Goal: Task Accomplishment & Management: Manage account settings

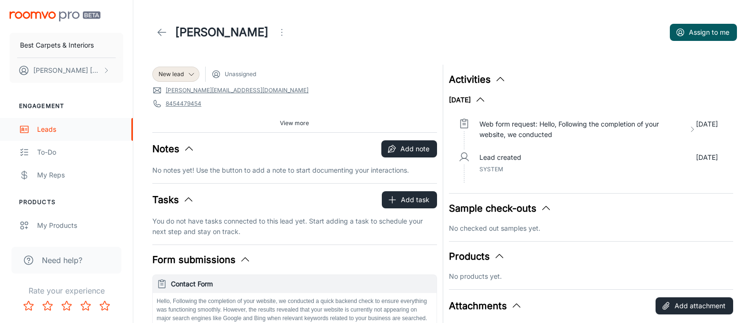
click at [39, 131] on div "Leads" at bounding box center [80, 129] width 86 height 10
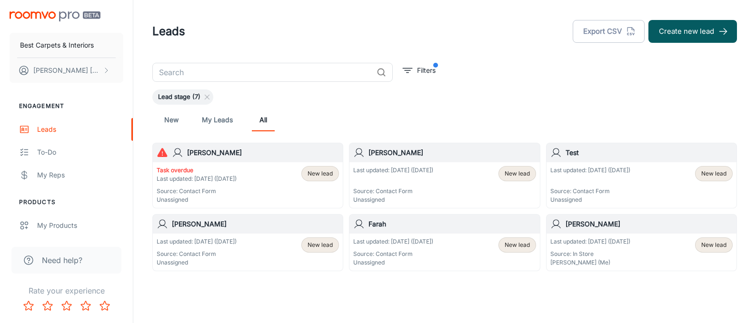
click at [200, 182] on p "Last updated: [DATE] ([DATE])" at bounding box center [197, 179] width 80 height 9
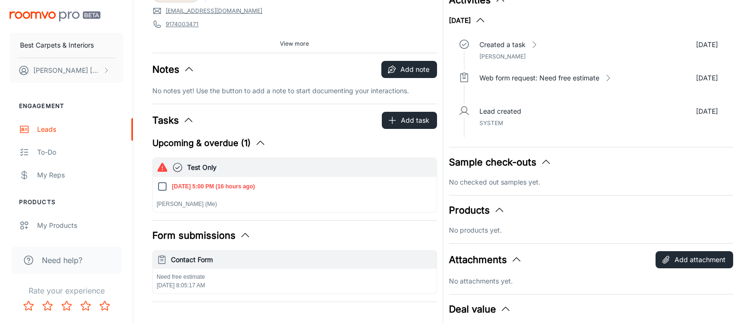
scroll to position [80, 0]
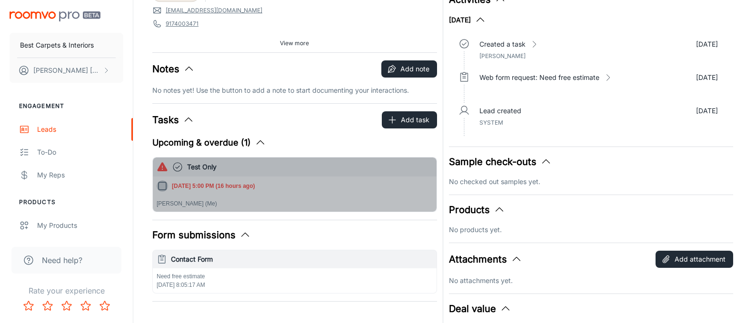
click at [165, 188] on input "[DATE] 5:00 PM (16 hours ago)" at bounding box center [162, 185] width 11 height 11
checkbox input "true"
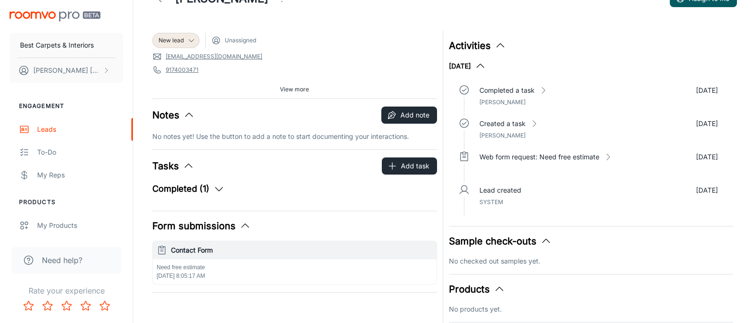
scroll to position [36, 0]
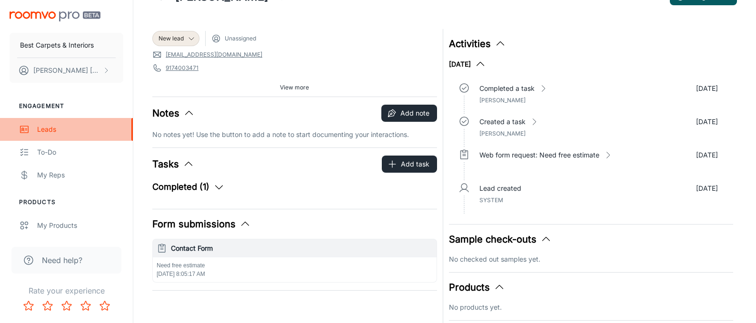
click at [46, 130] on div "Leads" at bounding box center [80, 129] width 86 height 10
